Goal: Task Accomplishment & Management: Complete application form

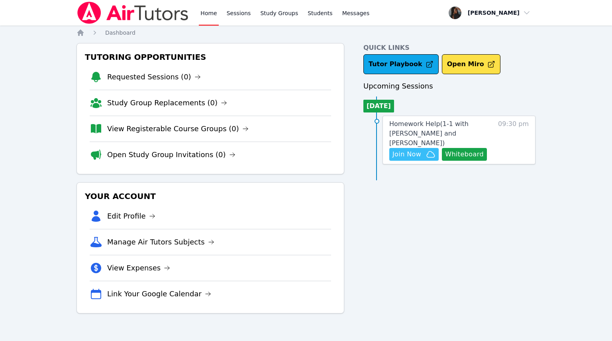
click at [424, 149] on span "Join Now" at bounding box center [413, 154] width 43 height 10
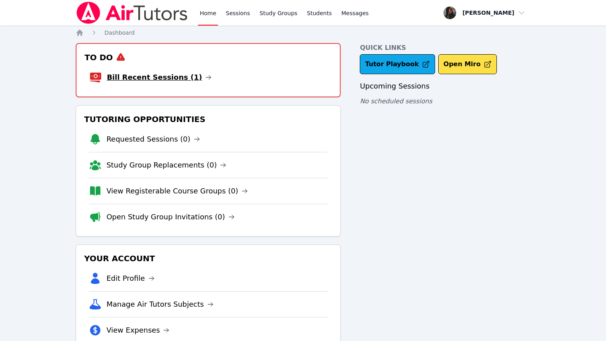
click at [182, 77] on link "Bill Recent Sessions (1)" at bounding box center [159, 77] width 105 height 11
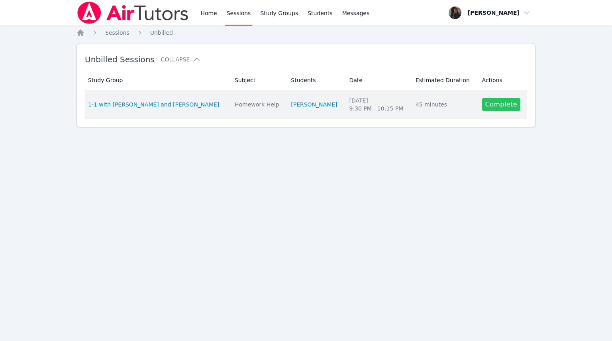
click at [502, 106] on link "Complete" at bounding box center [501, 104] width 38 height 13
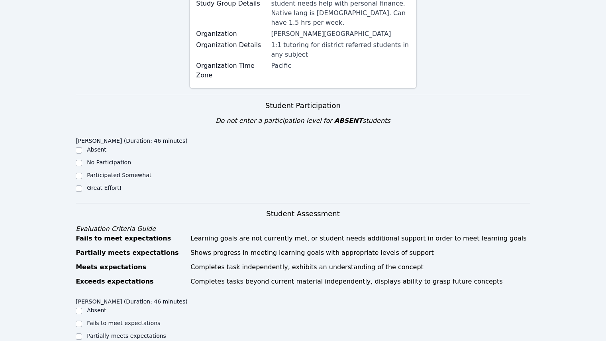
scroll to position [159, 0]
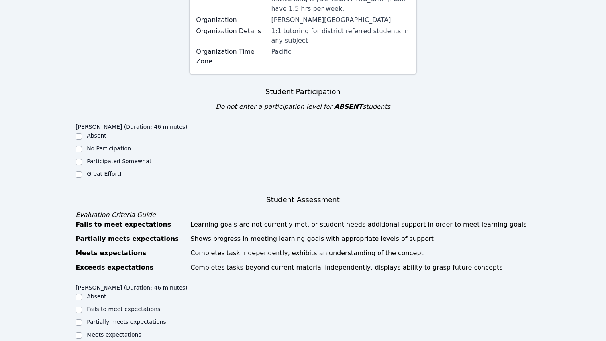
click at [84, 161] on div "Anatolii Martynenko (Duration: 46 minutes) Absent No Participation Participated…" at bounding box center [133, 152] width 114 height 65
click at [80, 171] on input "Great Effort!" at bounding box center [79, 174] width 6 height 6
checkbox input "true"
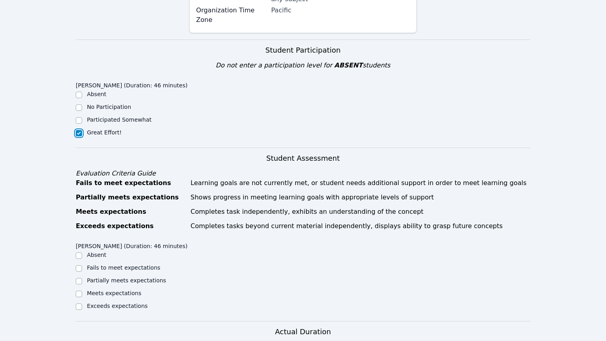
scroll to position [239, 0]
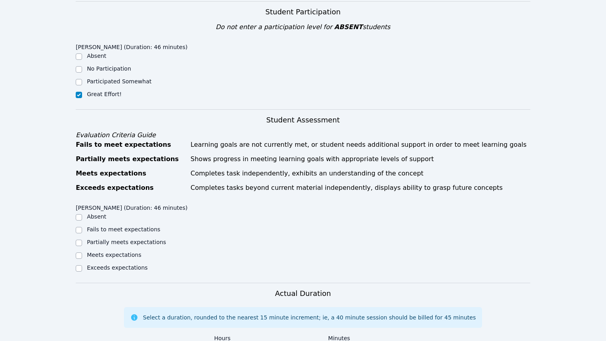
click at [84, 263] on div "Exceeds expectations" at bounding box center [133, 268] width 114 height 10
click at [80, 265] on input "Exceeds expectations" at bounding box center [79, 268] width 6 height 6
checkbox input "true"
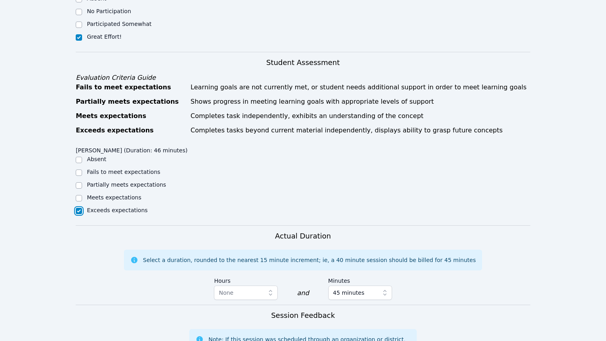
scroll to position [359, 0]
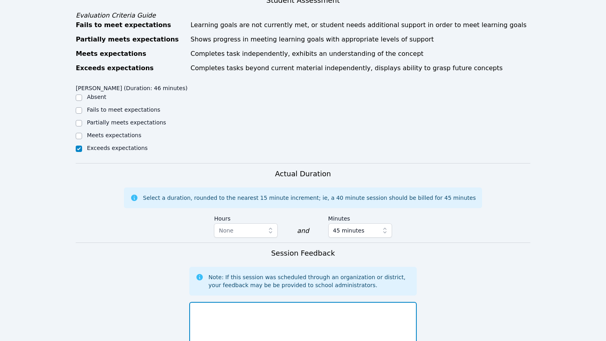
click at [271, 304] on textarea at bounding box center [302, 323] width 227 height 43
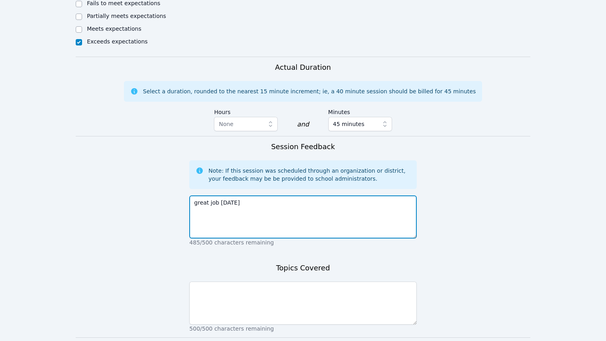
scroll to position [503, 0]
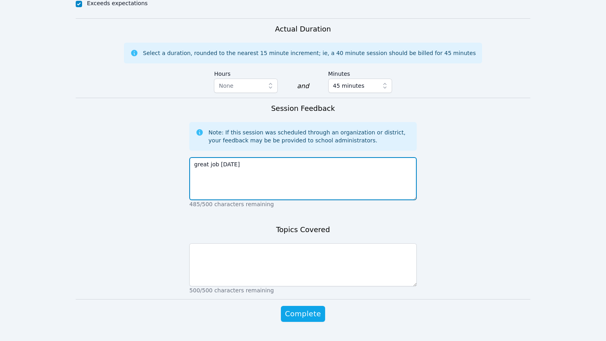
type textarea "great job today"
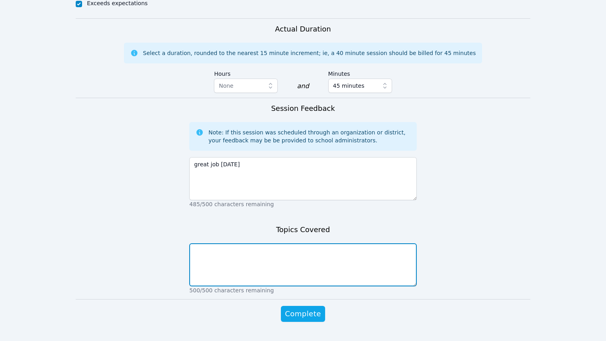
click at [249, 257] on textarea at bounding box center [302, 264] width 227 height 43
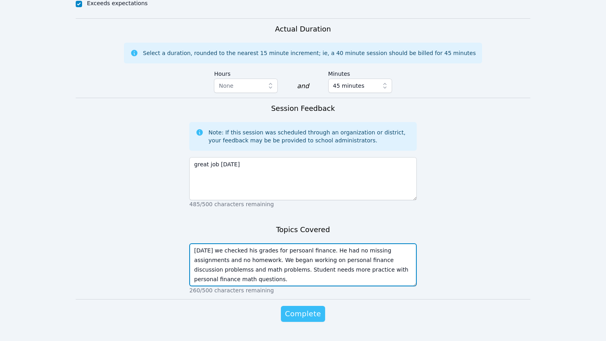
type textarea "Today we checked his grades for persoanl finance. He had no missing assignments…"
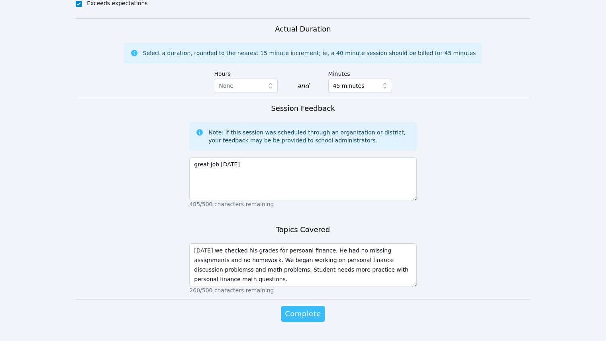
click at [300, 308] on span "Complete" at bounding box center [303, 313] width 36 height 11
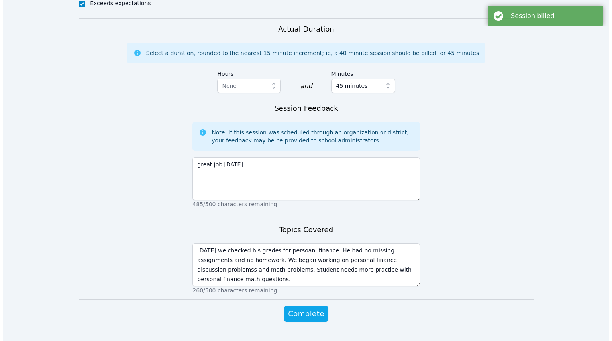
scroll to position [0, 0]
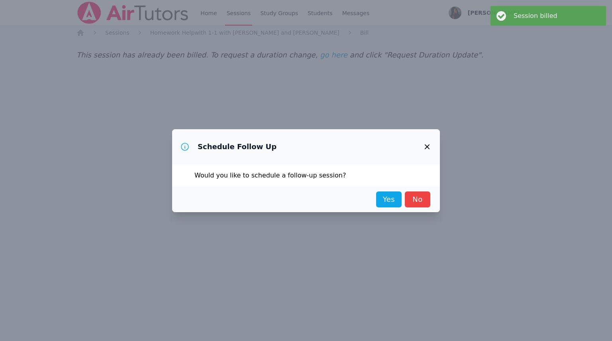
click at [423, 146] on icon "button" at bounding box center [427, 147] width 10 height 10
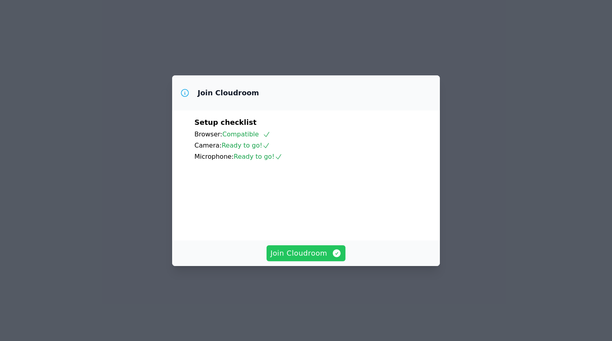
click at [307, 259] on span "Join Cloudroom" at bounding box center [306, 252] width 71 height 11
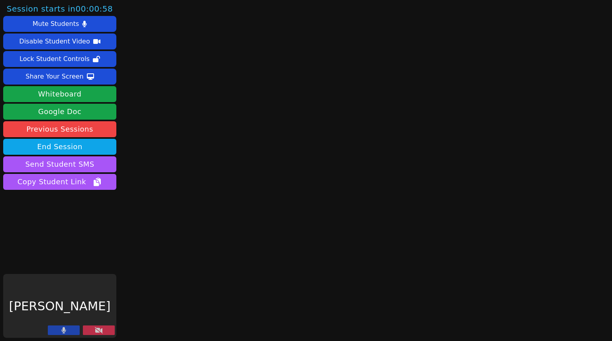
click at [61, 332] on button at bounding box center [64, 330] width 32 height 10
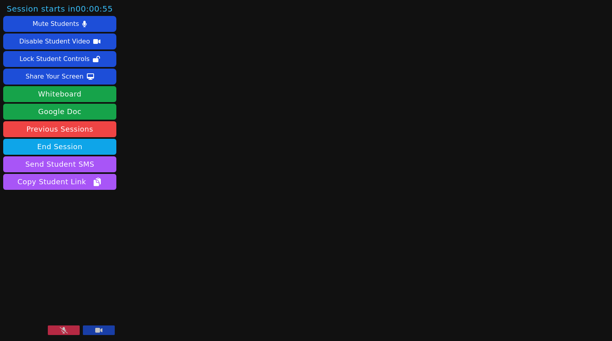
click at [103, 330] on button at bounding box center [99, 330] width 32 height 10
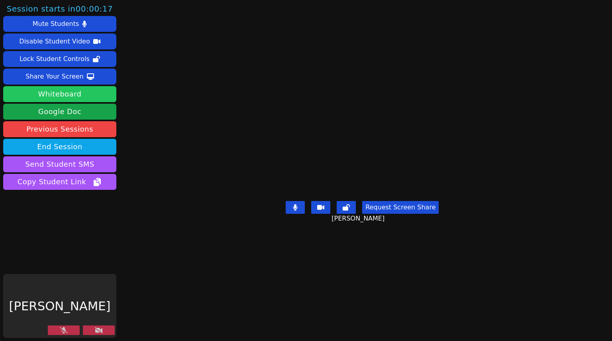
click at [76, 94] on button "Whiteboard" at bounding box center [59, 94] width 113 height 16
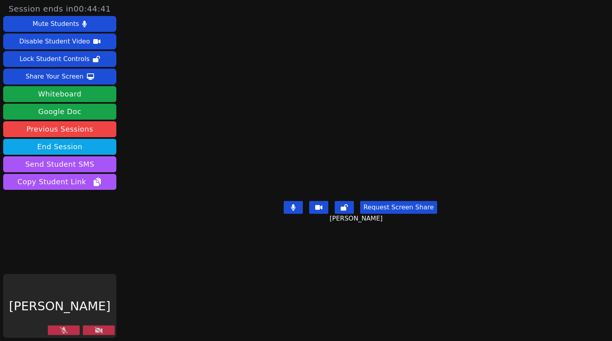
click at [104, 332] on button at bounding box center [99, 330] width 32 height 10
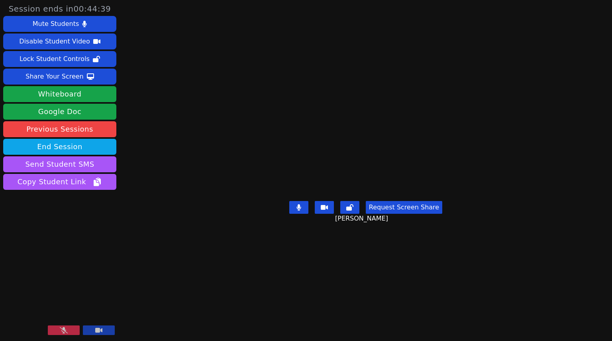
click at [65, 333] on icon at bounding box center [64, 330] width 8 height 6
click at [94, 334] on button at bounding box center [99, 330] width 32 height 10
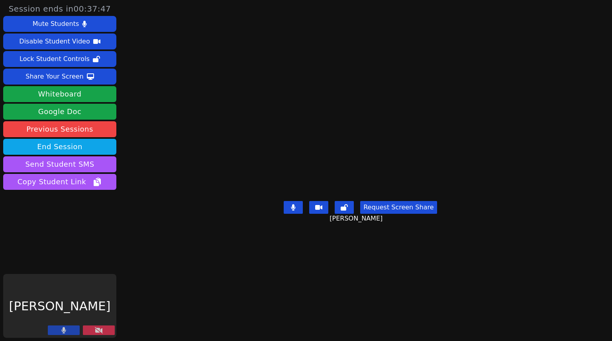
click at [104, 332] on button at bounding box center [99, 330] width 32 height 10
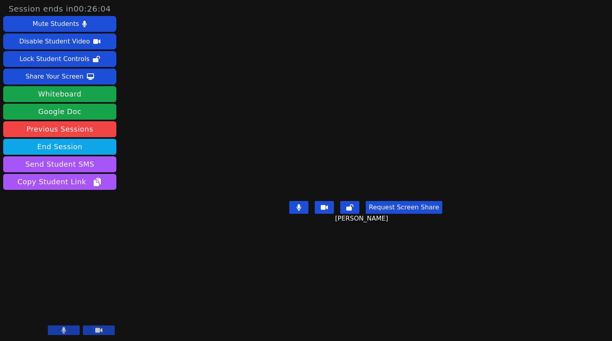
click at [407, 214] on button "Request Screen Share" at bounding box center [404, 207] width 77 height 13
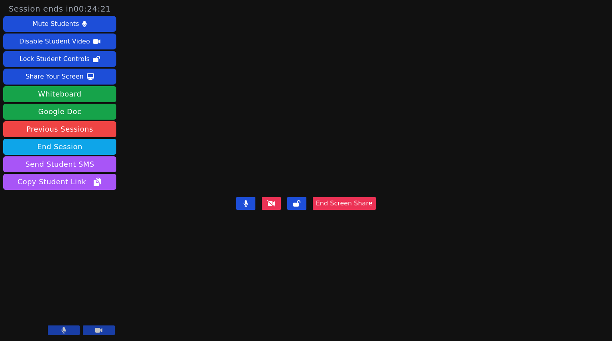
click at [246, 115] on video at bounding box center [306, 154] width 120 height 78
drag, startPoint x: 169, startPoint y: 76, endPoint x: 146, endPoint y: 135, distance: 63.4
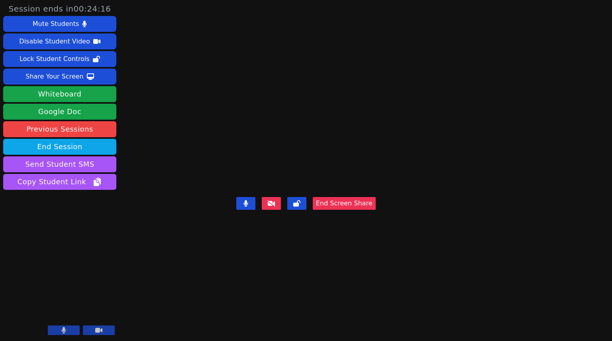
click at [246, 135] on video at bounding box center [306, 154] width 120 height 78
click at [246, 126] on video at bounding box center [306, 154] width 120 height 78
click at [246, 124] on video at bounding box center [306, 154] width 120 height 78
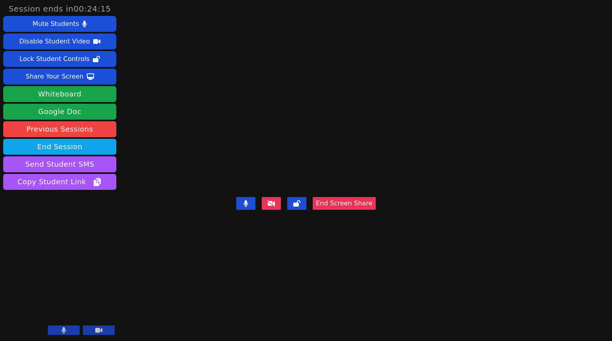
click at [246, 120] on video at bounding box center [306, 154] width 120 height 78
click at [246, 121] on video at bounding box center [306, 154] width 120 height 78
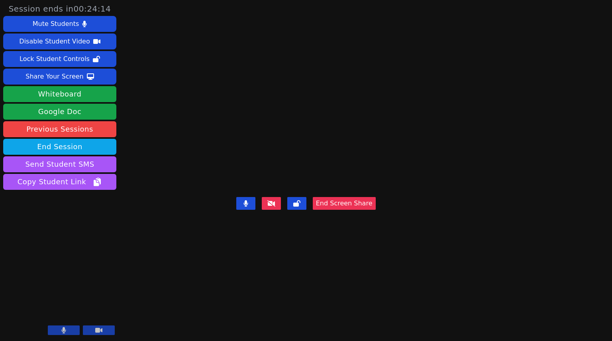
click at [246, 121] on video at bounding box center [306, 154] width 120 height 78
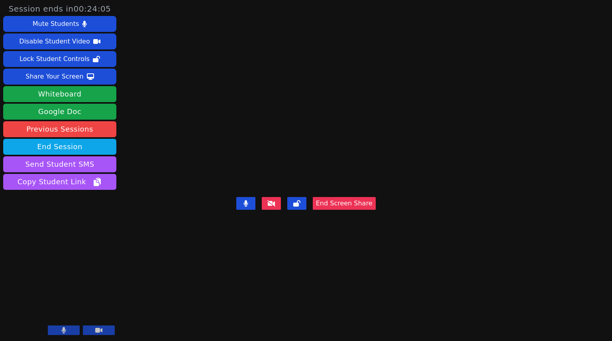
click at [332, 128] on video at bounding box center [306, 154] width 120 height 78
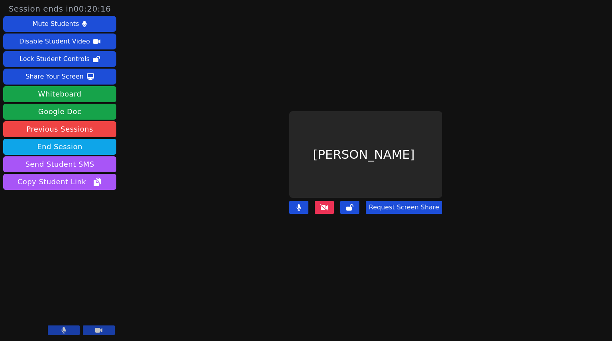
click at [326, 204] on icon at bounding box center [324, 207] width 8 height 6
